Goal: Transaction & Acquisition: Purchase product/service

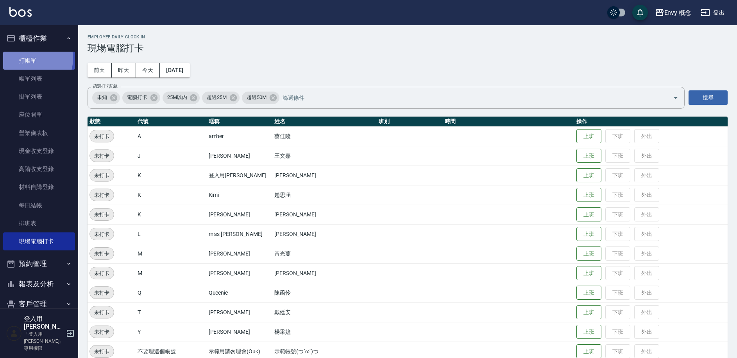
click at [29, 58] on link "打帳單" at bounding box center [39, 61] width 72 height 18
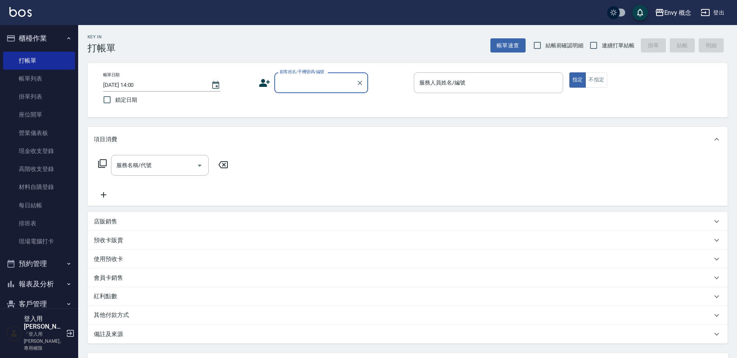
click at [301, 83] on input "顧客姓名/手機號碼/編號" at bounding box center [315, 83] width 75 height 14
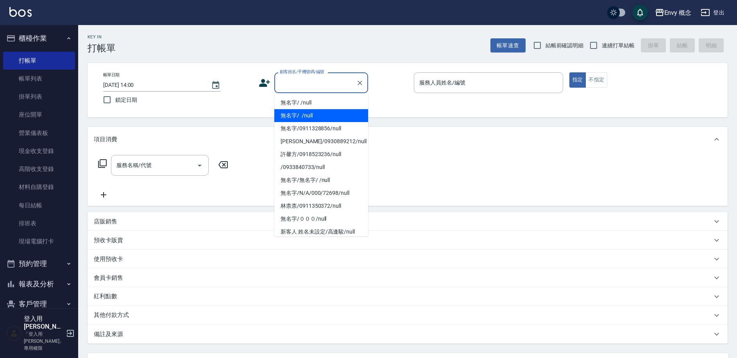
click at [308, 109] on li "無名字/ /null" at bounding box center [321, 115] width 94 height 13
type input "無名字/ /null"
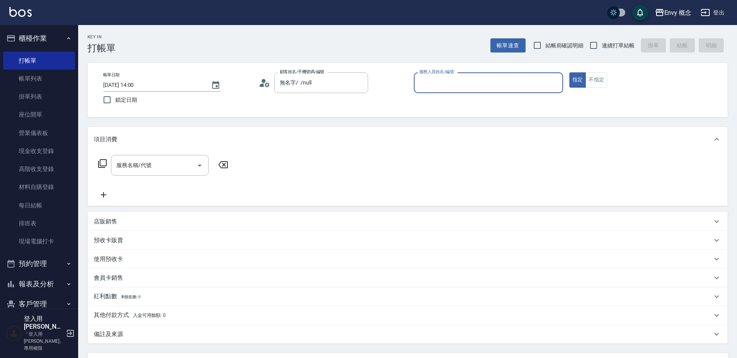
click at [429, 82] on input "服務人員姓名/編號" at bounding box center [489, 83] width 142 height 14
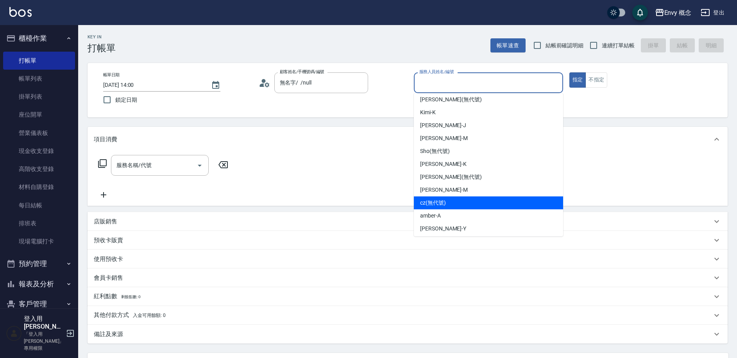
scroll to position [57, 0]
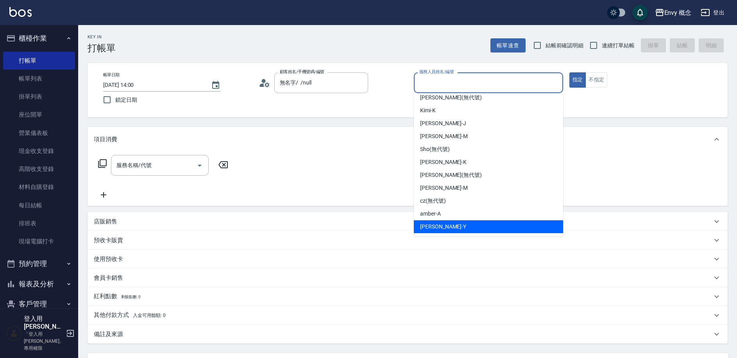
click at [470, 225] on div "Yang -Y" at bounding box center [488, 226] width 149 height 13
type input "Yang-Y"
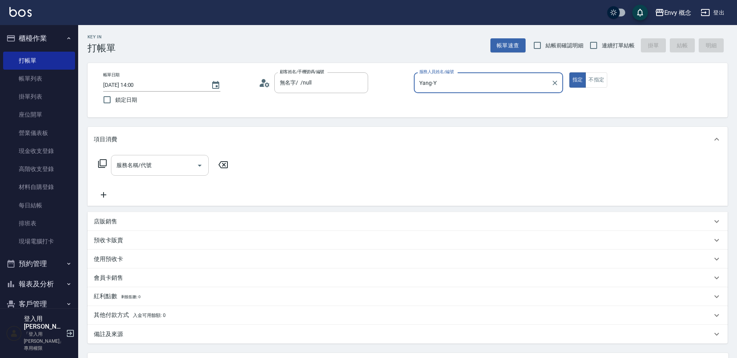
click at [158, 175] on div "服務名稱/代號" at bounding box center [160, 165] width 98 height 21
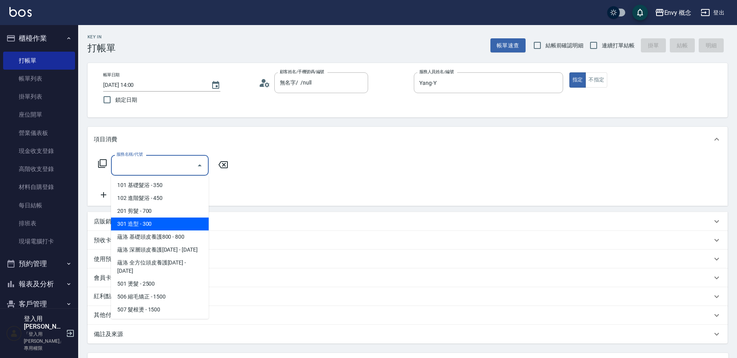
click at [169, 221] on span "301 造型 - 300" at bounding box center [160, 223] width 98 height 13
type input "301 造型(301)"
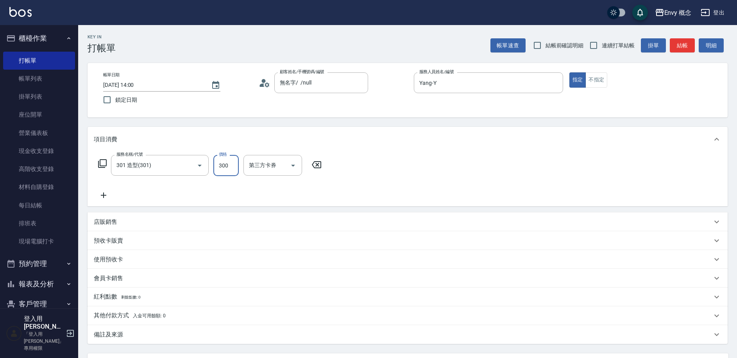
click at [232, 167] on input "300" at bounding box center [225, 165] width 25 height 21
type input "800"
click at [121, 313] on p "其他付款方式 入金可用餘額: 0" at bounding box center [130, 315] width 72 height 9
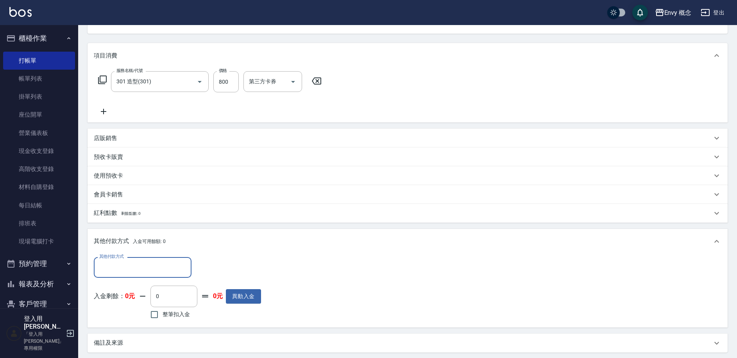
scroll to position [167, 0]
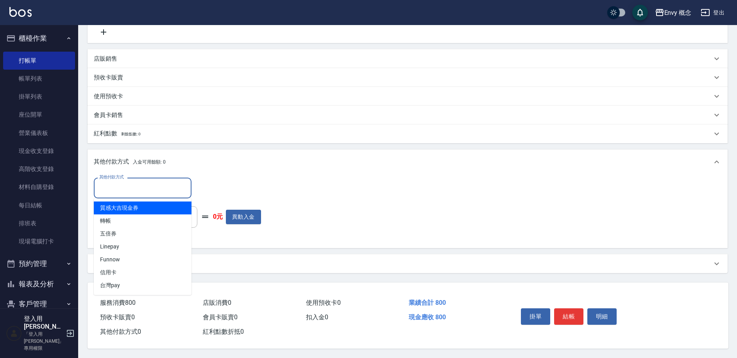
click at [165, 189] on input "其他付款方式" at bounding box center [142, 188] width 91 height 14
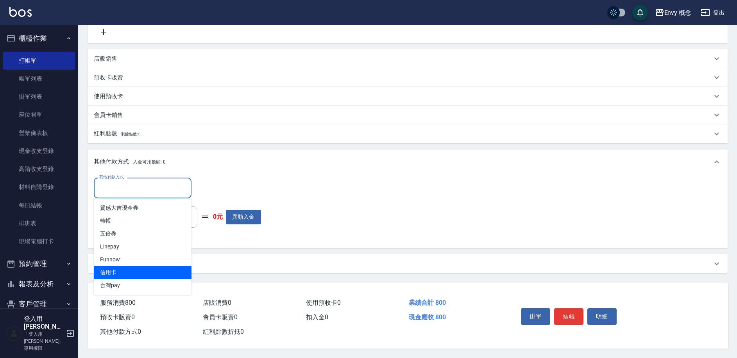
click at [146, 266] on span "信用卡" at bounding box center [143, 272] width 98 height 13
type input "信用卡"
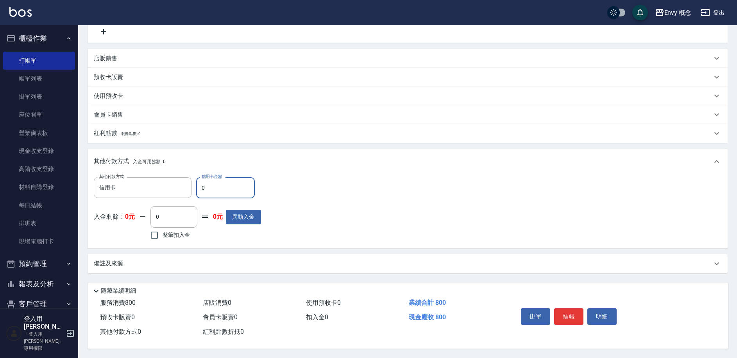
click at [213, 184] on input "0" at bounding box center [225, 187] width 59 height 21
type input "800"
click at [291, 259] on div "備註及來源" at bounding box center [403, 263] width 619 height 8
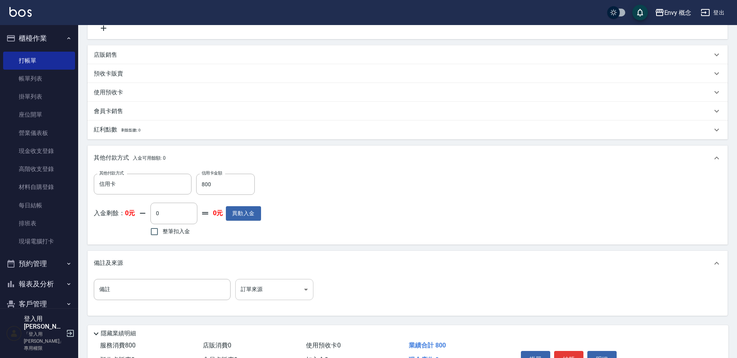
click at [293, 285] on body "Envy 概念 登出 櫃檯作業 打帳單 帳單列表 掛單列表 座位開單 營業儀表板 現金收支登錄 高階收支登錄 材料自購登錄 每日結帳 排班表 現場電腦打卡 預…" at bounding box center [368, 116] width 737 height 567
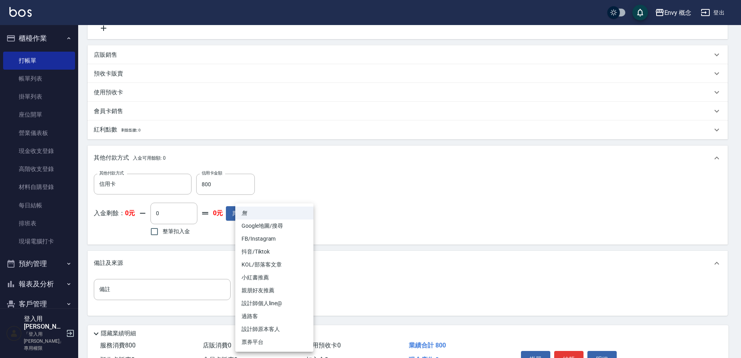
click at [287, 328] on li "設計師原本客人" at bounding box center [274, 329] width 78 height 13
type input "設計師原本客人"
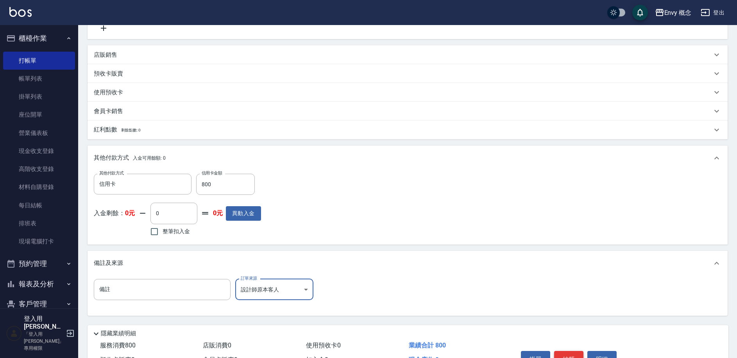
click at [563, 353] on button "結帳" at bounding box center [568, 359] width 29 height 16
